Goal: Check status: Check status

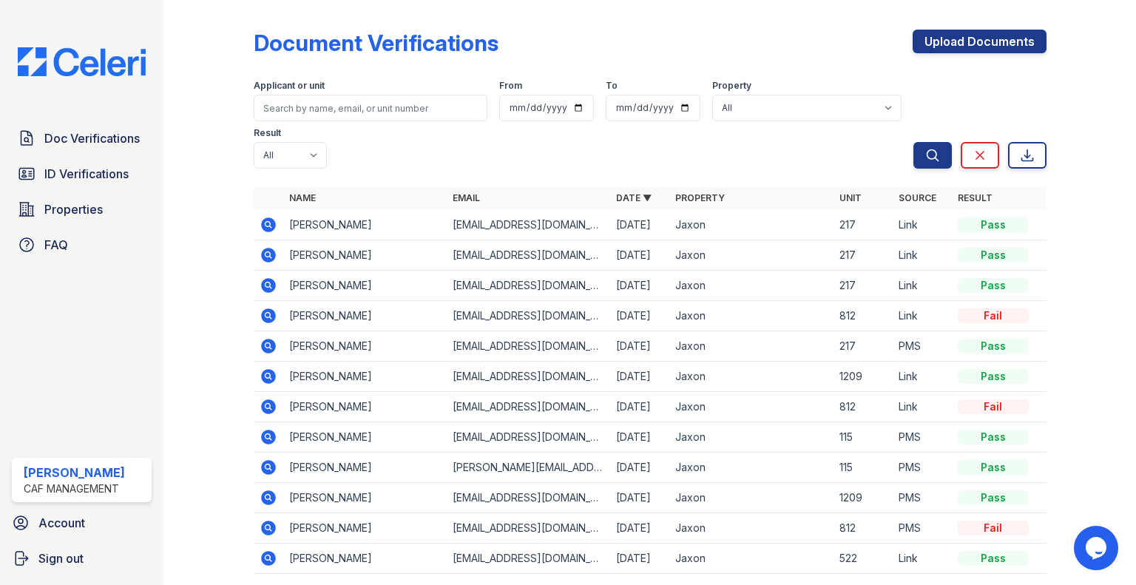
click at [266, 313] on icon at bounding box center [268, 315] width 4 height 4
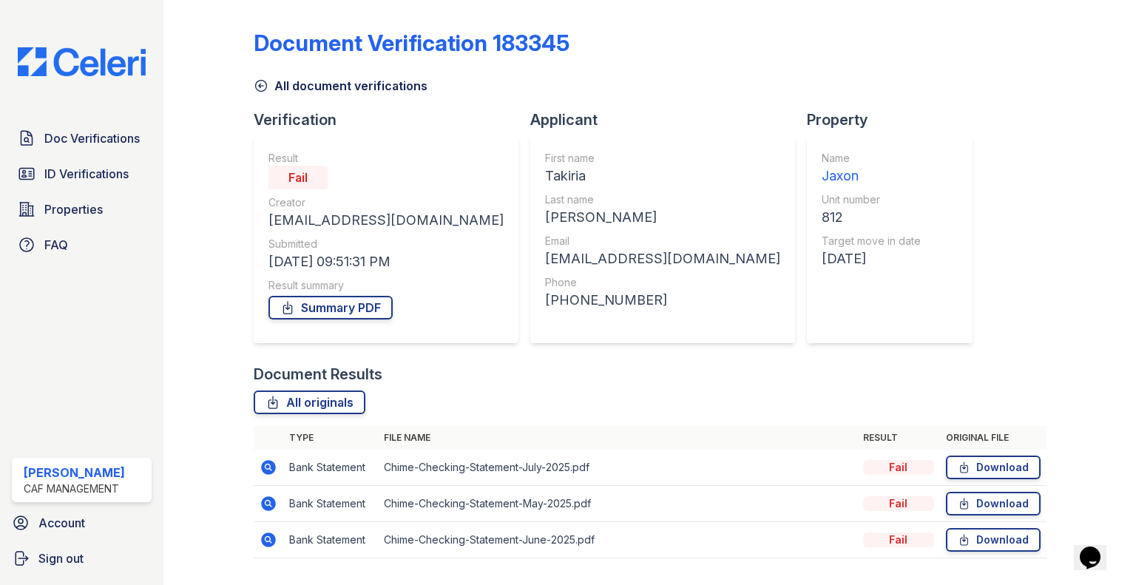
scroll to position [38, 0]
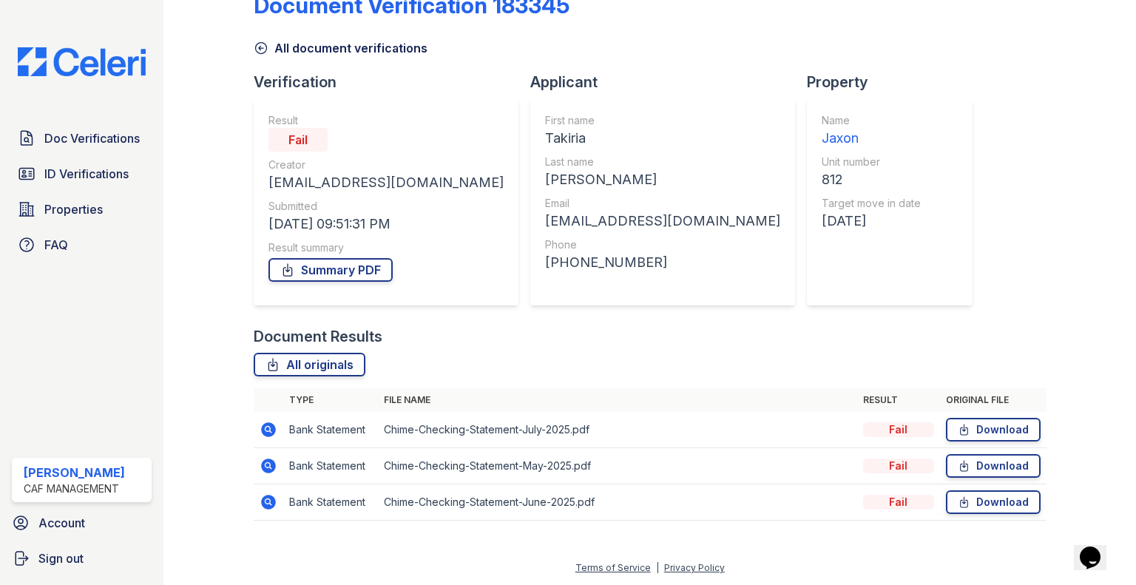
click at [270, 425] on icon at bounding box center [268, 429] width 15 height 15
